Goal: Task Accomplishment & Management: Manage account settings

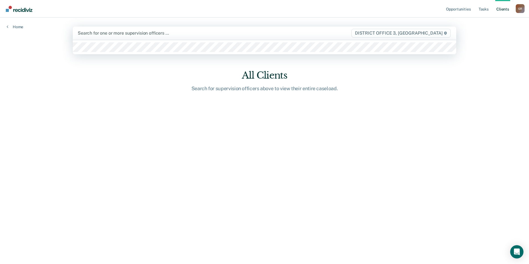
click at [115, 35] on div at bounding box center [208, 33] width 261 height 6
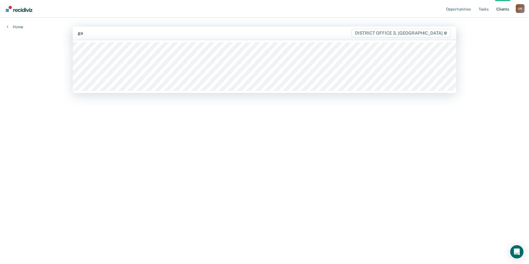
type input "gar"
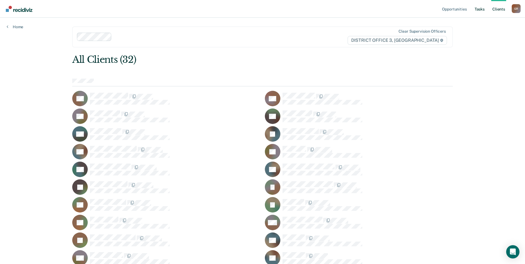
click at [474, 11] on ul "Opportunities Tasks Client s" at bounding box center [476, 9] width 71 height 18
click at [478, 11] on link "Tasks" at bounding box center [480, 9] width 12 height 18
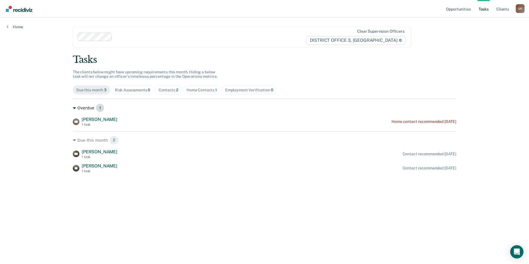
click at [73, 106] on main "Clear supervision officers DISTRICT OFFICE 3, CALDWELL Tasks The clients below …" at bounding box center [264, 134] width 397 height 233
click at [78, 109] on div "Overdue 1" at bounding box center [265, 108] width 384 height 9
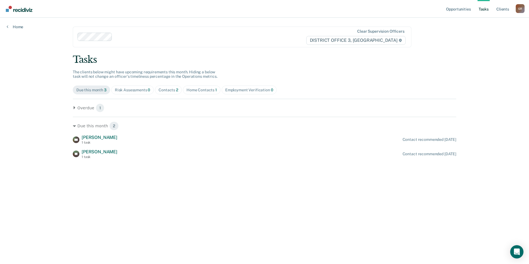
drag, startPoint x: 89, startPoint y: 107, endPoint x: 129, endPoint y: 115, distance: 40.9
click at [90, 109] on div "Overdue 1" at bounding box center [265, 108] width 384 height 9
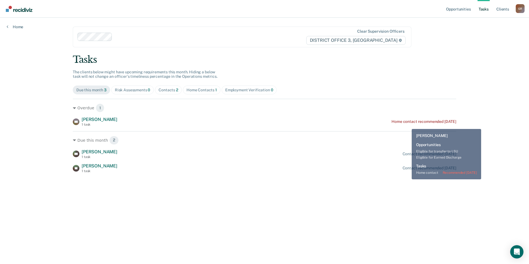
click at [407, 123] on div "GO Genaro Orozco 1 task Home contact recommended 5 months ago" at bounding box center [265, 122] width 384 height 10
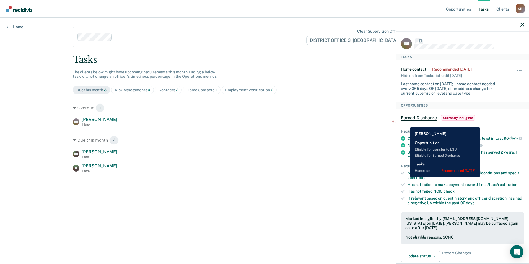
click at [406, 123] on div "Home contact recommended 5 months ago" at bounding box center [424, 121] width 65 height 5
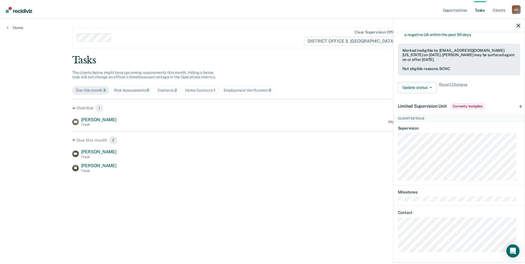
scroll to position [176, 0]
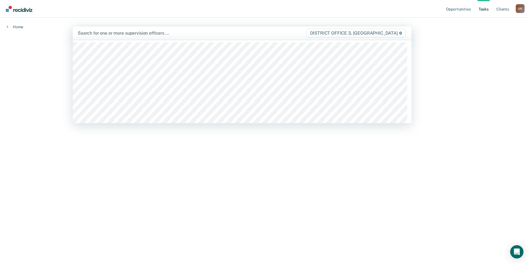
click at [104, 33] on div at bounding box center [192, 33] width 228 height 6
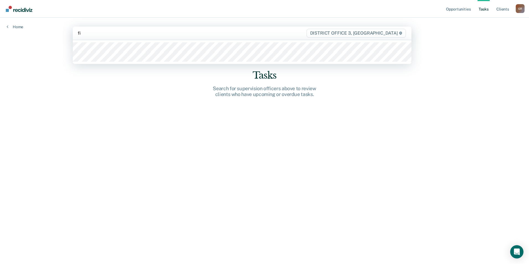
type input "fit"
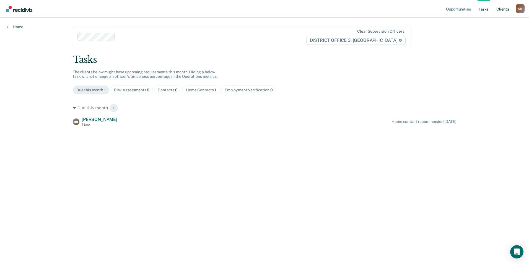
click at [502, 12] on link "Client s" at bounding box center [503, 9] width 15 height 18
